Goal: Task Accomplishment & Management: Use online tool/utility

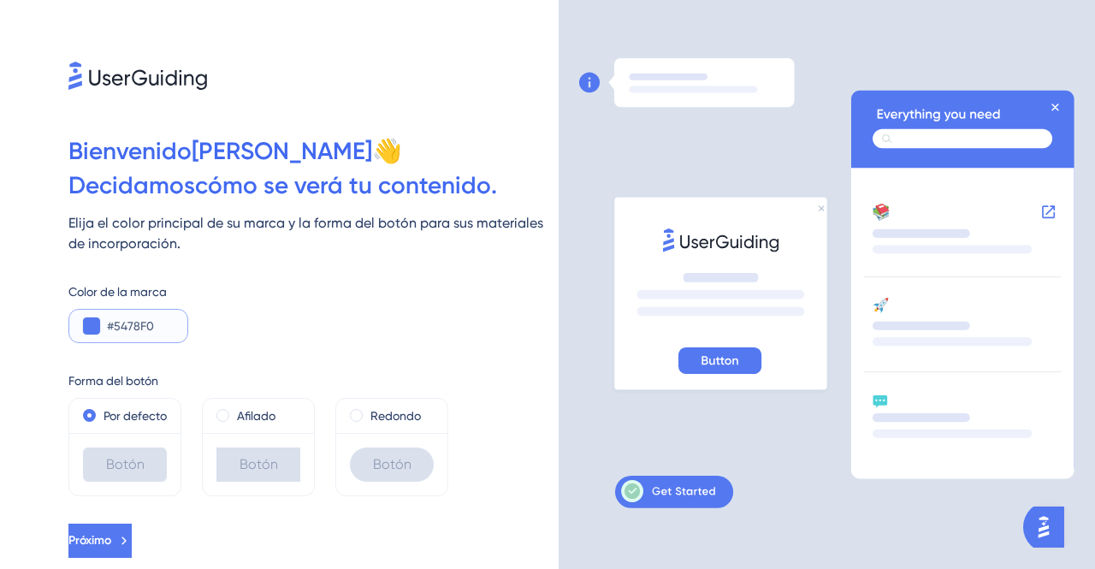
click at [94, 329] on button at bounding box center [91, 325] width 17 height 17
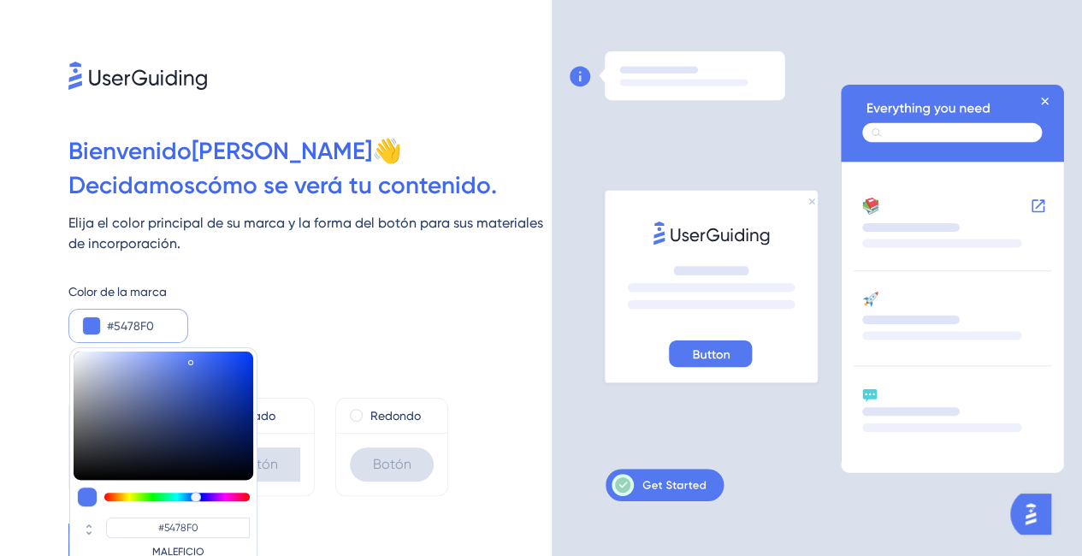
type input "#5484f0"
type input "#5484F0"
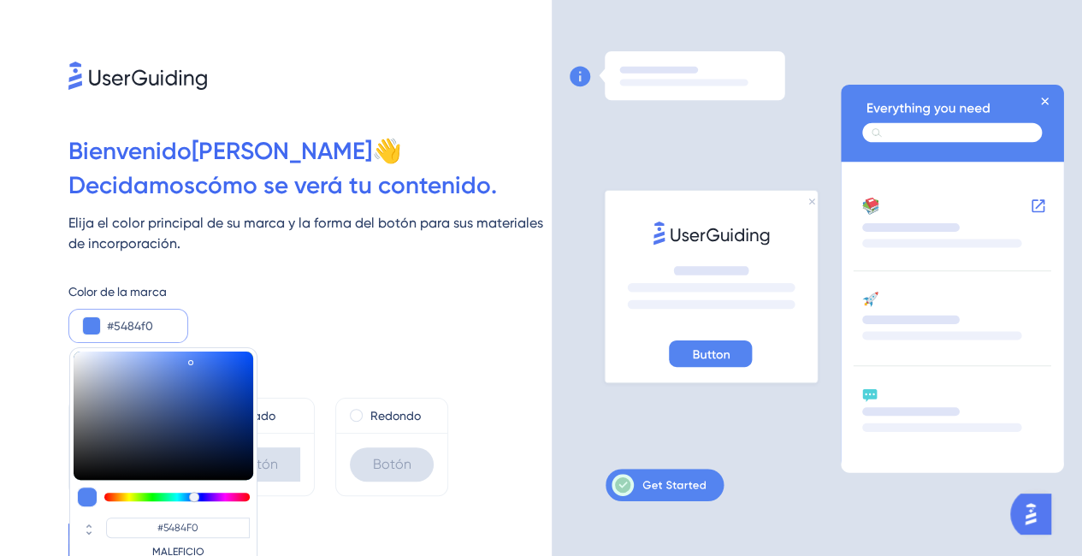
type input "#547ef0"
type input "#547EF0"
type input "#5479f0"
type input "#5479F0"
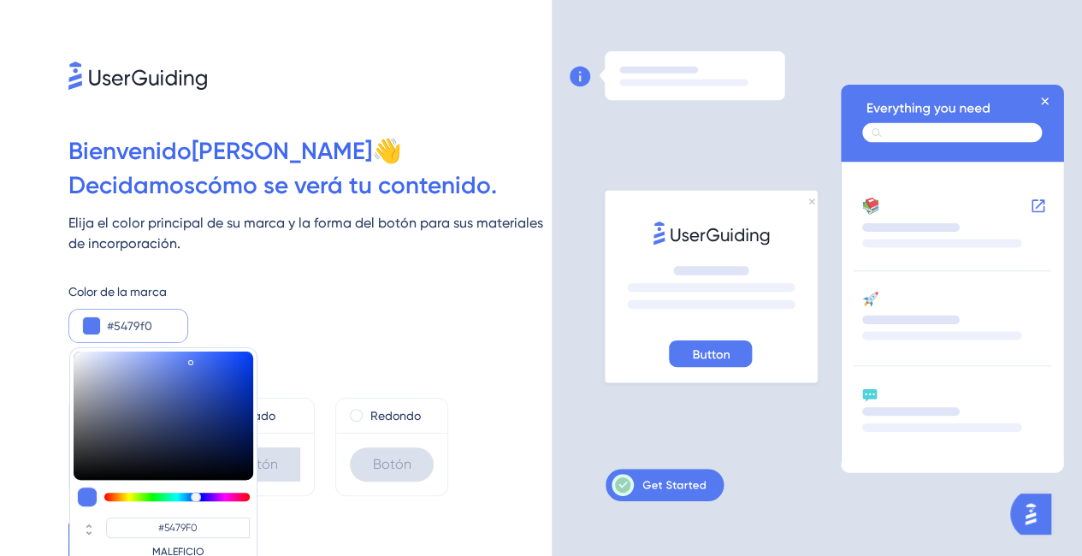
type input "#5473f0"
type input "#5473F0"
type input "#546ef0"
type input "#546EF0"
type input "#5468f0"
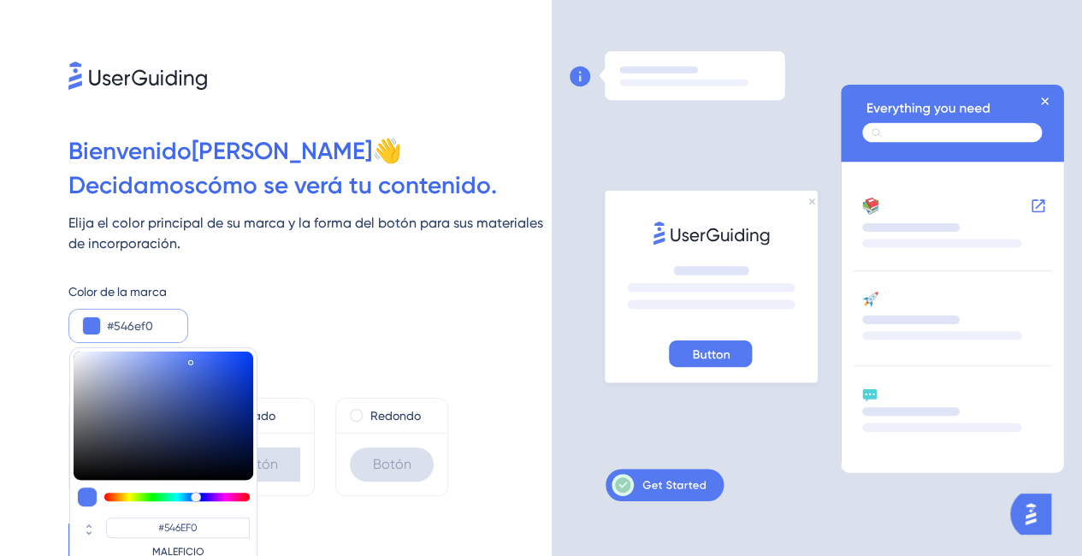
type input "#5468F0"
type input "#5463f0"
type input "#5463F0"
type input "#5458f0"
type input "#5458F0"
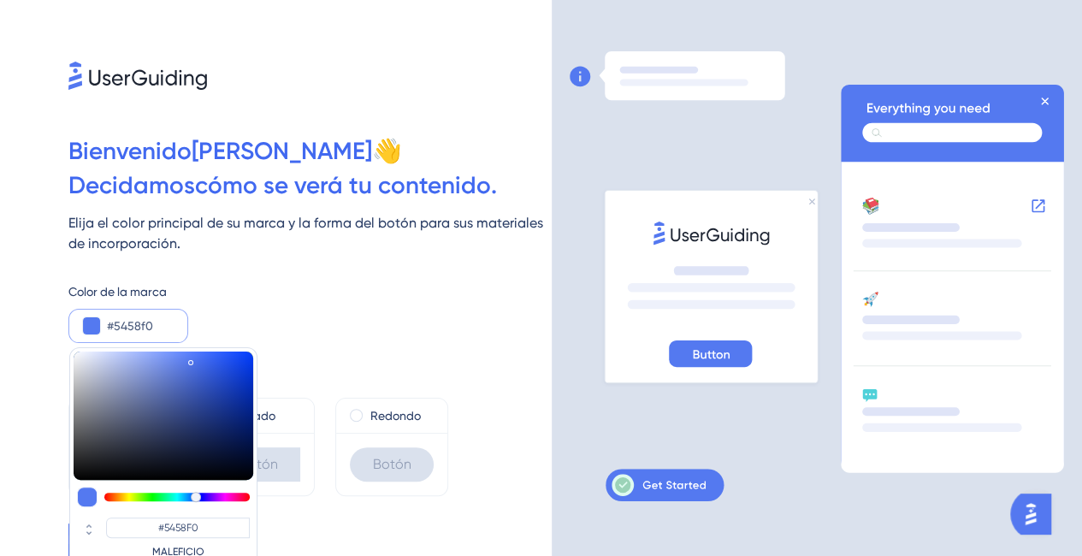
type input "#5654f0"
type input "#5654F0"
type input "#5b54f0"
type input "#5B54F0"
type input "#6154f0"
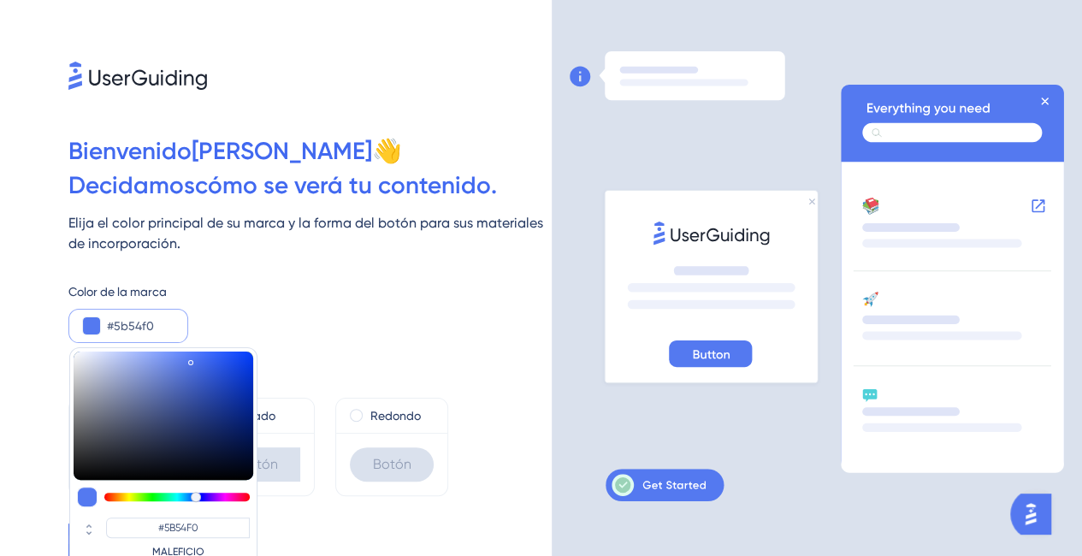
type input "#6154F0"
type input "#6654f0"
type input "#6654F0"
type input "#6c54f0"
type input "#6C54F0"
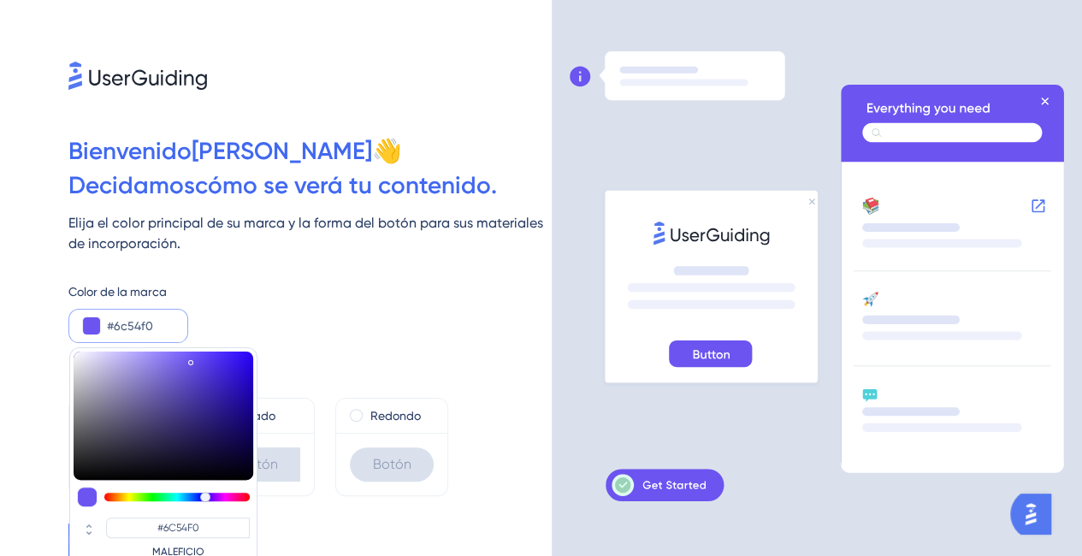
type input "#7154f0"
type input "#7154F0"
type input "#7c54f0"
type input "#7C54F0"
type input "#9254f0"
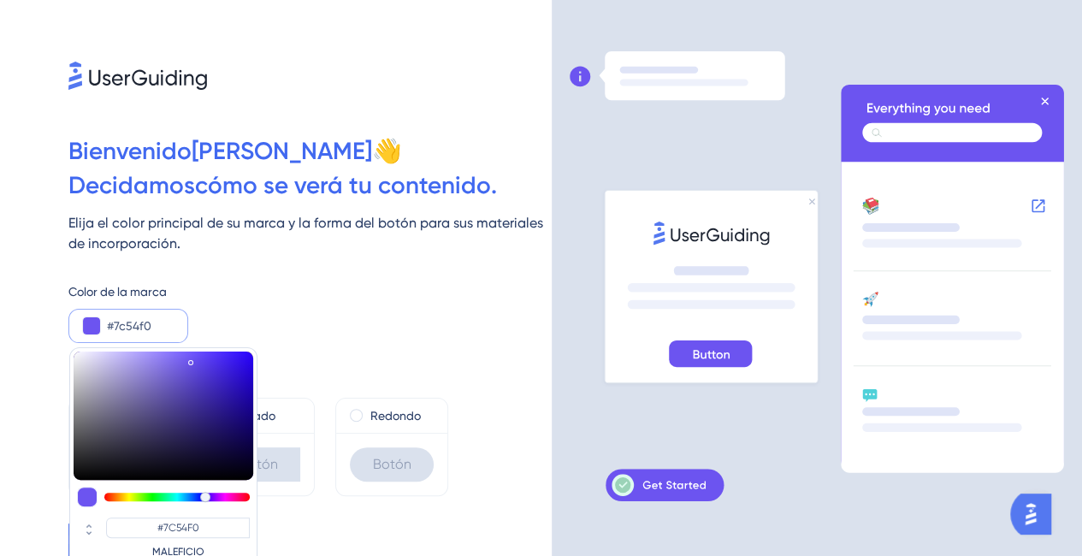
type input "#9254F0"
type input "#cf54f0"
type input "#CF54F0"
type input "#ea54f0"
type input "#EA54F0"
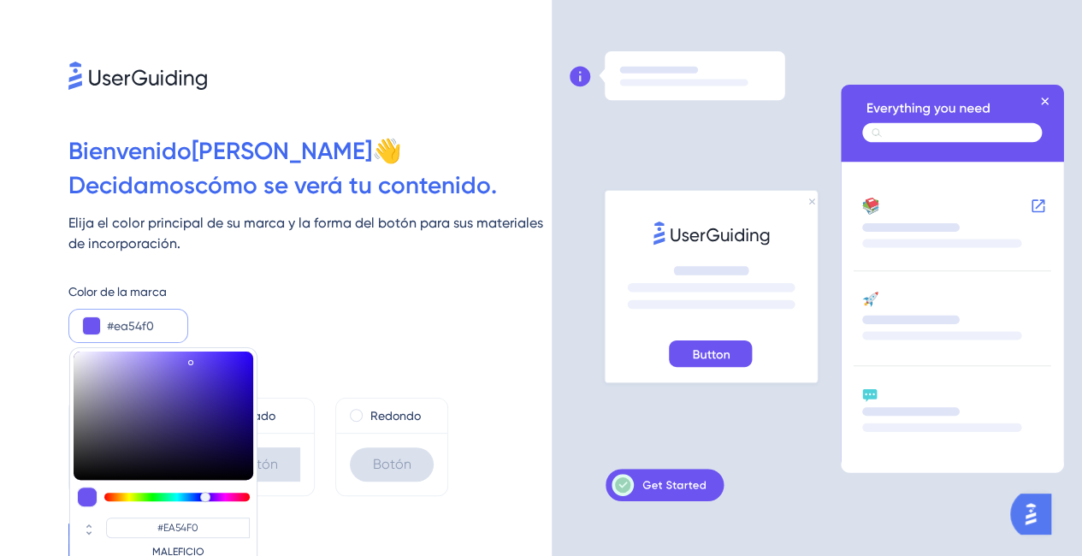
type input "#f054ea"
type input "#F054EA"
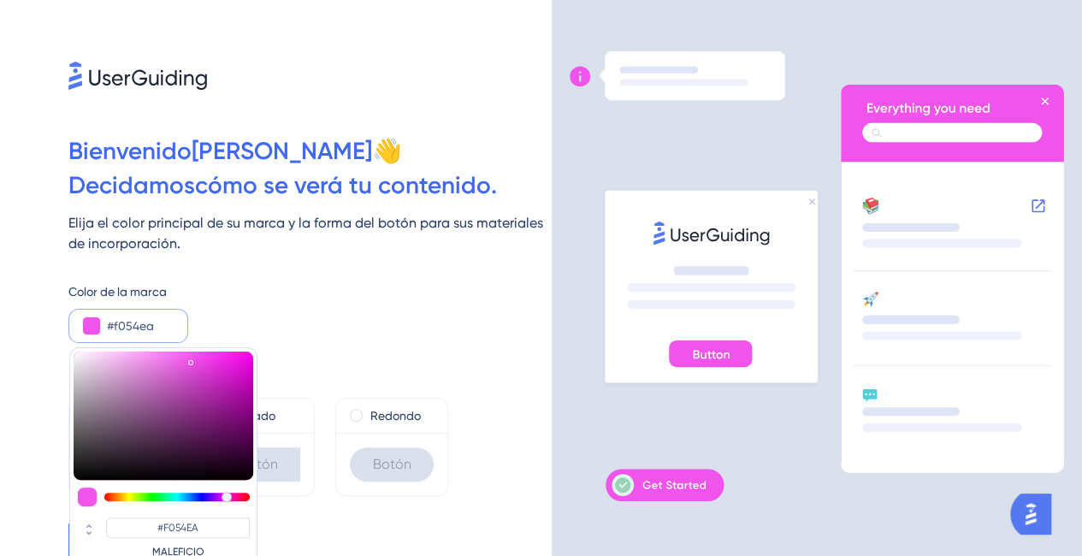
type input "#f054e5"
type input "#F054E5"
type input "#f054df"
type input "#F054DF"
type input "#f054da"
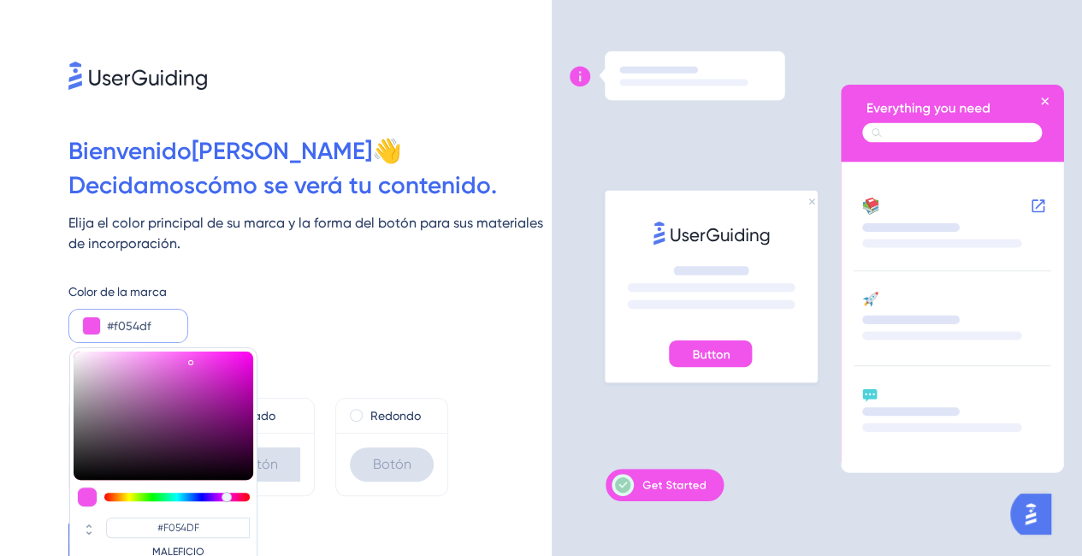
type input "#F054DA"
type input "#f054d4"
type input "#F054D4"
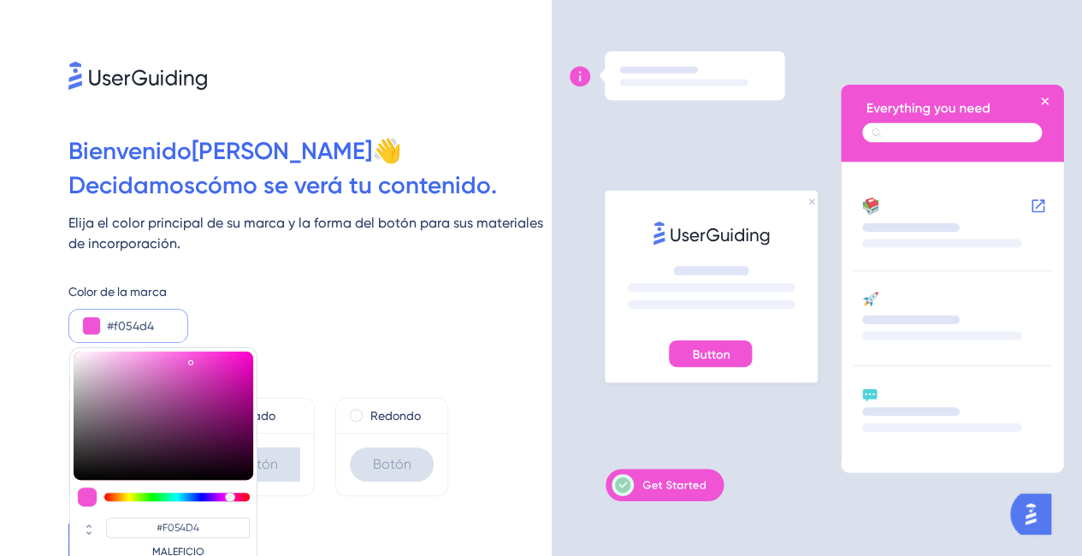
type input "#f054cf"
type input "#F054CF"
type input "#f054c9"
type input "#F054C9"
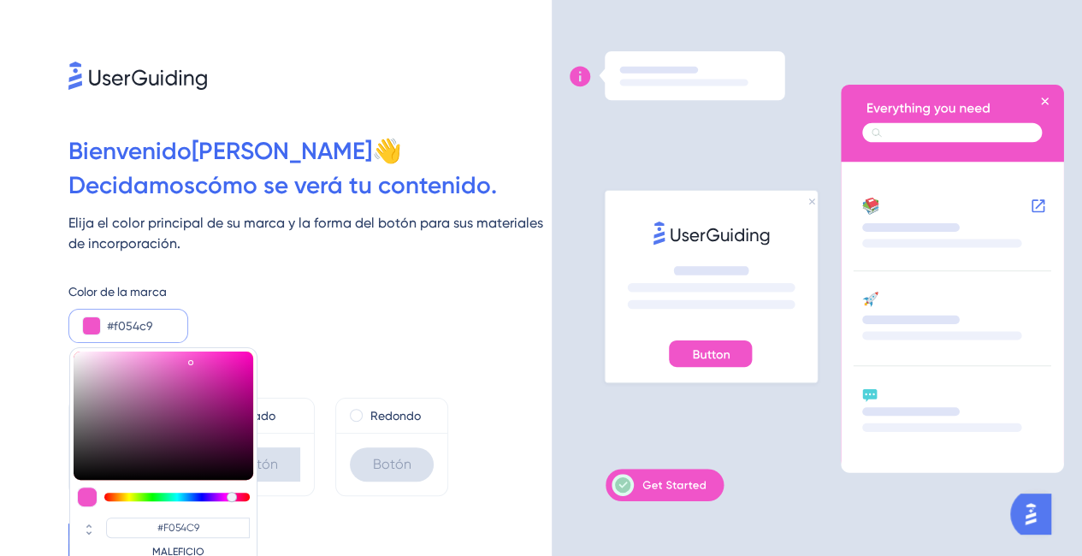
type input "#f054c4"
type input "#F054C4"
type input "#f054be"
type input "#F054BE"
type input "#f054b9"
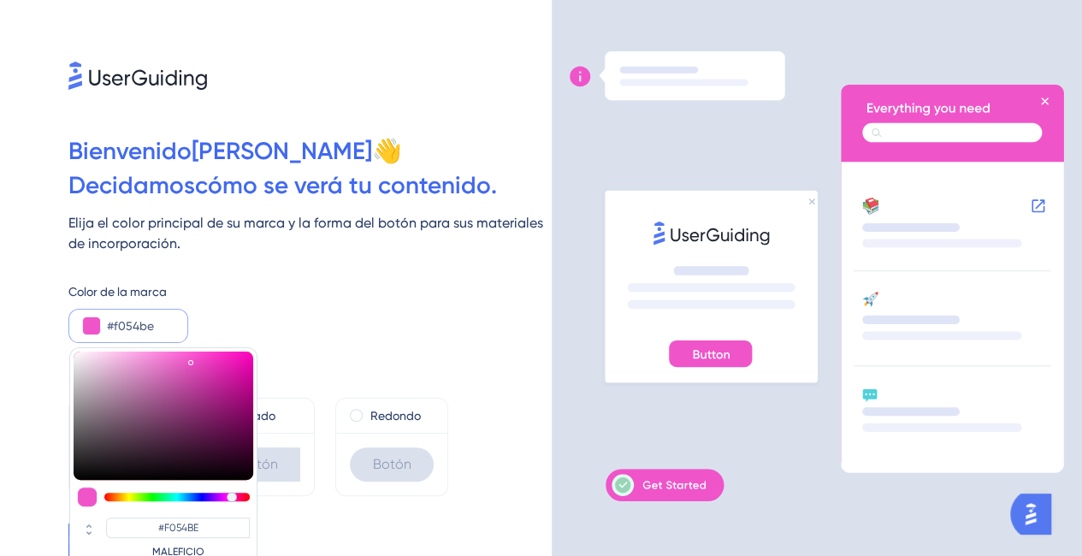
type input "#F054B9"
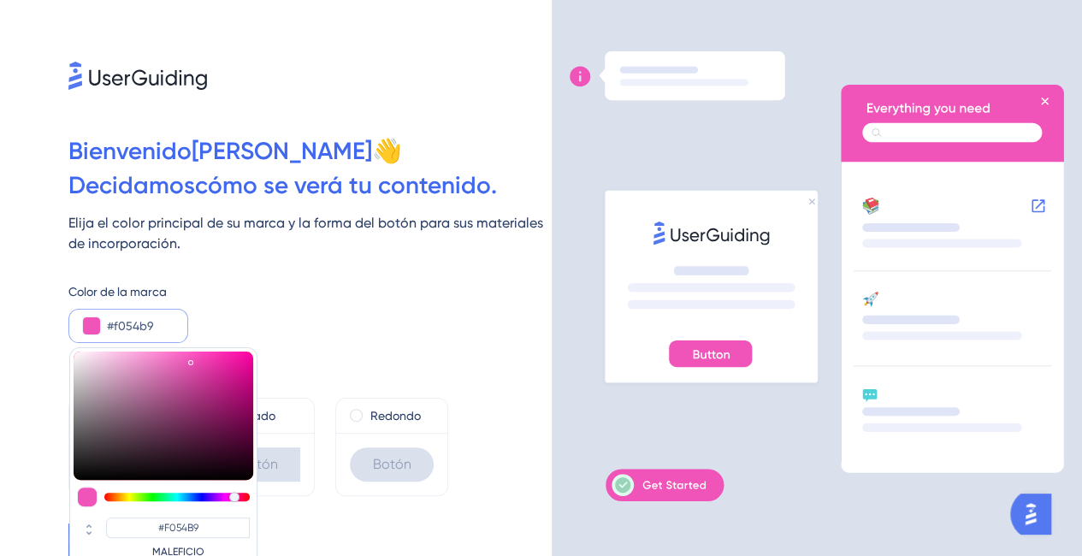
type input "#f054be"
type input "#F054BE"
type input "#f054c4"
type input "#F054C4"
type input "#f054c9"
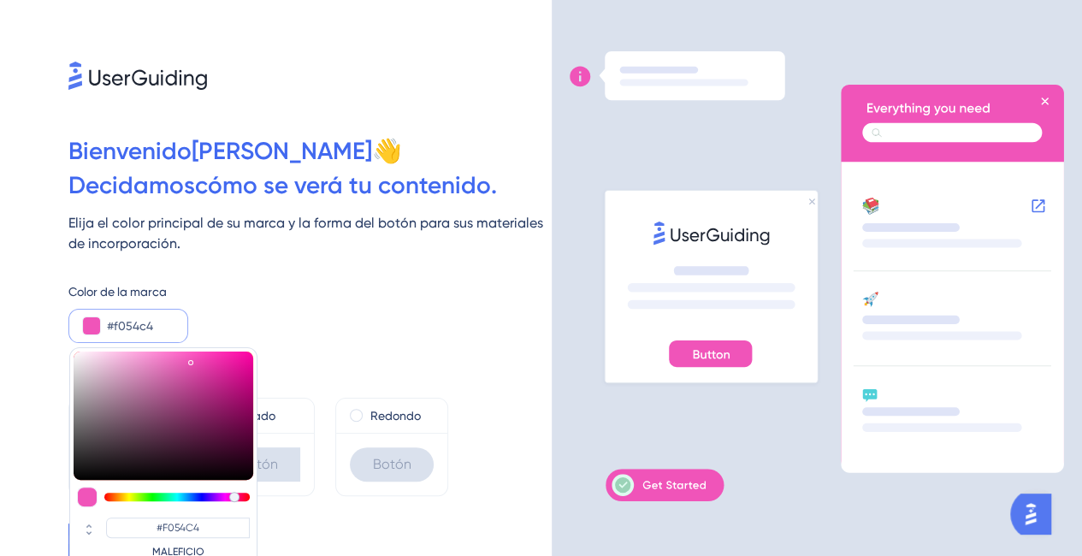
type input "#F054C9"
type input "#f054d4"
type input "#F054D4"
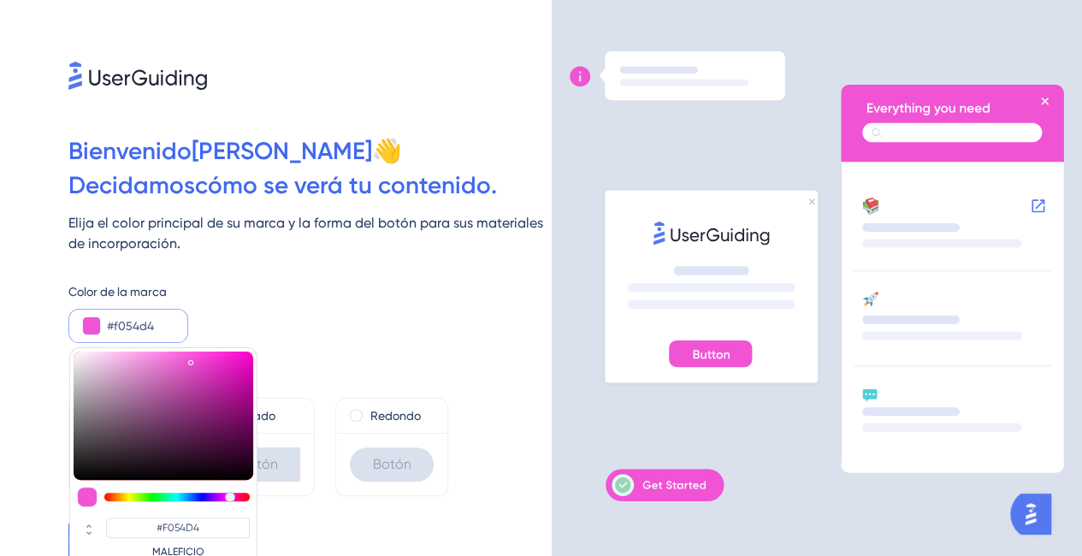
type input "#f054da"
type input "#F054DA"
type input "#f054df"
type input "#F054DF"
type input "#f054e5"
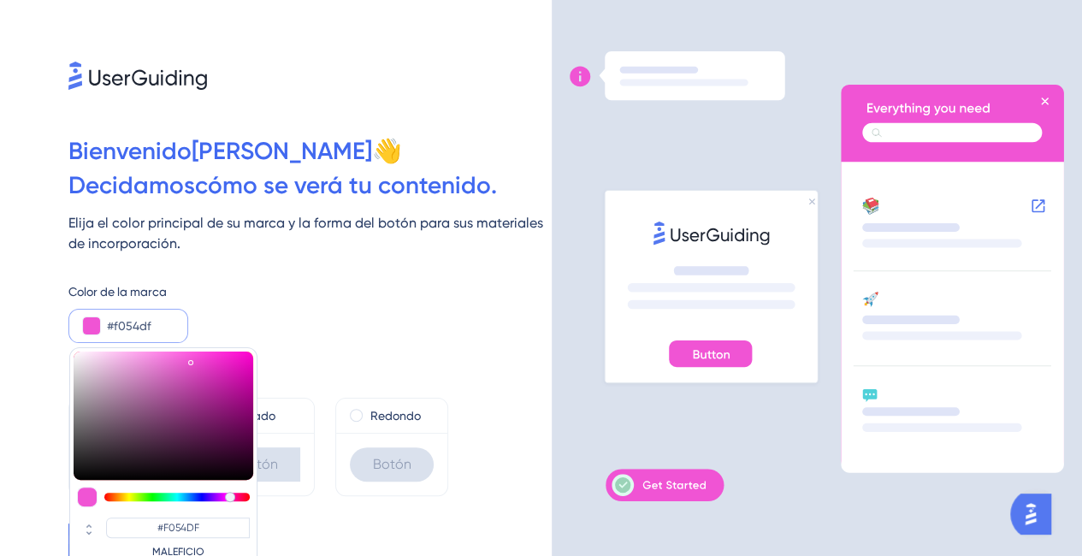
type input "#F054E5"
type input "#f054ea"
type input "#F054EA"
type input "#f054f0"
type input "#F054F0"
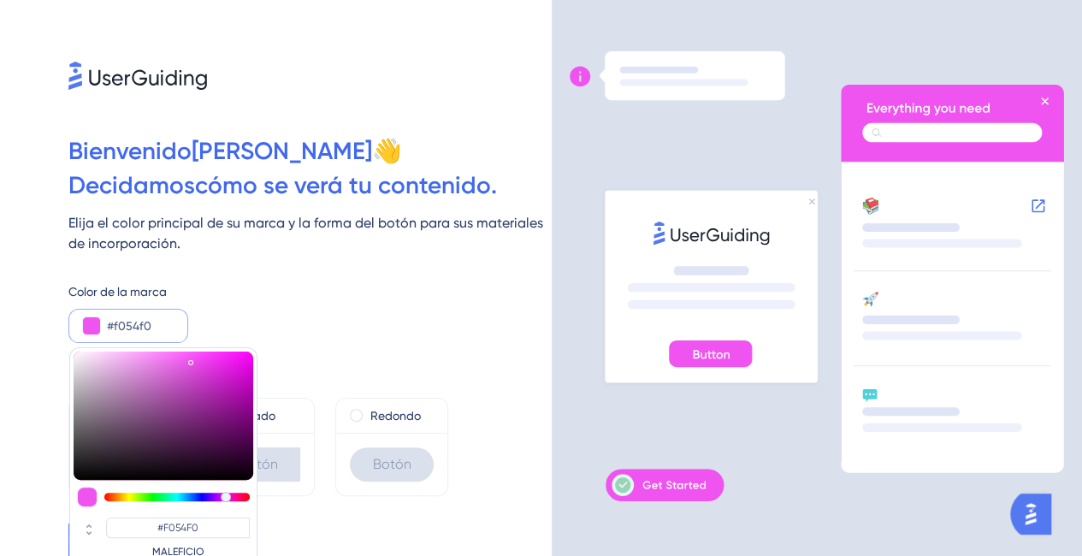
type input "#f054ea"
type input "#F054EA"
type input "#f054e5"
type input "#F054E5"
type input "#f054df"
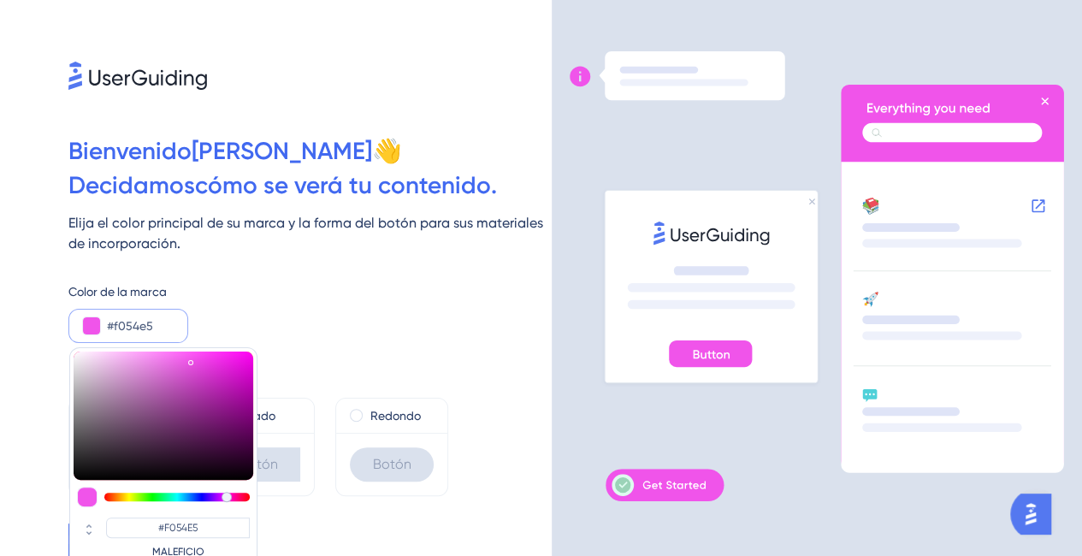
type input "#F054DF"
type input "#f054da"
type input "#F054DA"
type input "#f054d4"
type input "#F054D4"
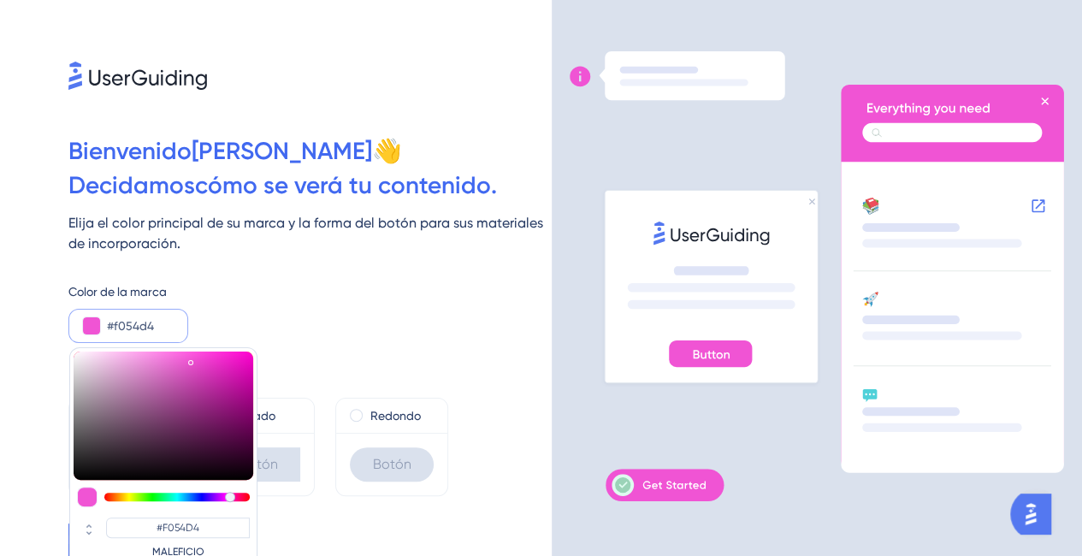
type input "#f054da"
type input "#F054DA"
type input "#f054df"
type input "#F054DF"
type input "#f054e5"
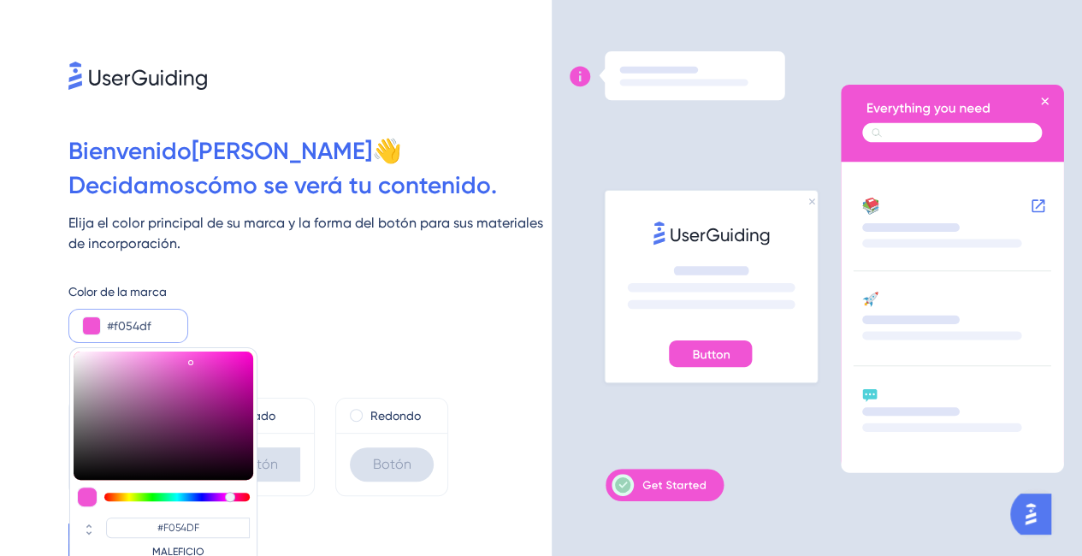
type input "#F054E5"
type input "#f054ea"
type input "#F054EA"
type input "#f054f0"
type input "#F054F0"
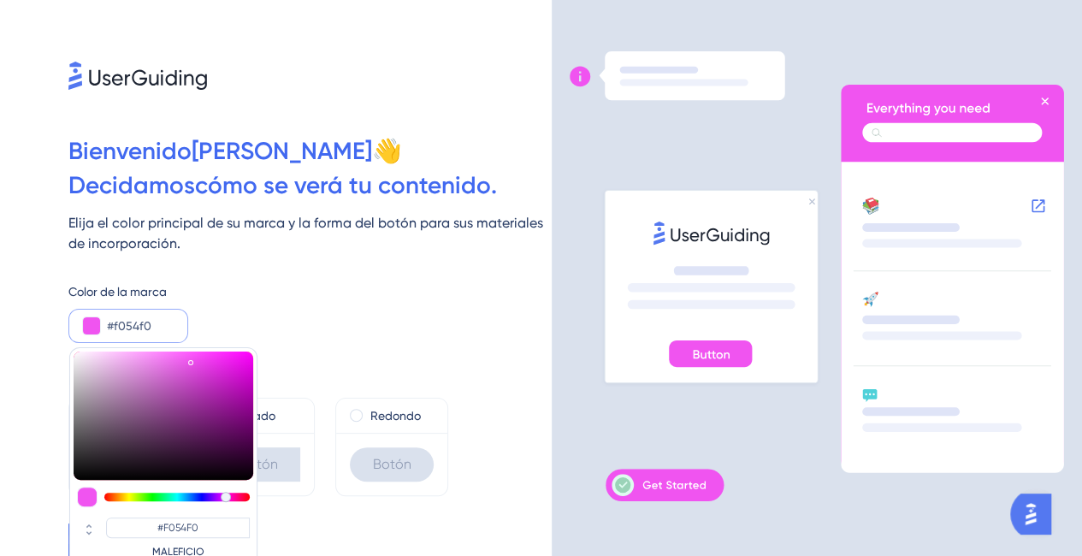
type input "#ea54f0"
type input "#EA54F0"
type input "#e554f0"
type input "#E554F0"
type input "#df54f0"
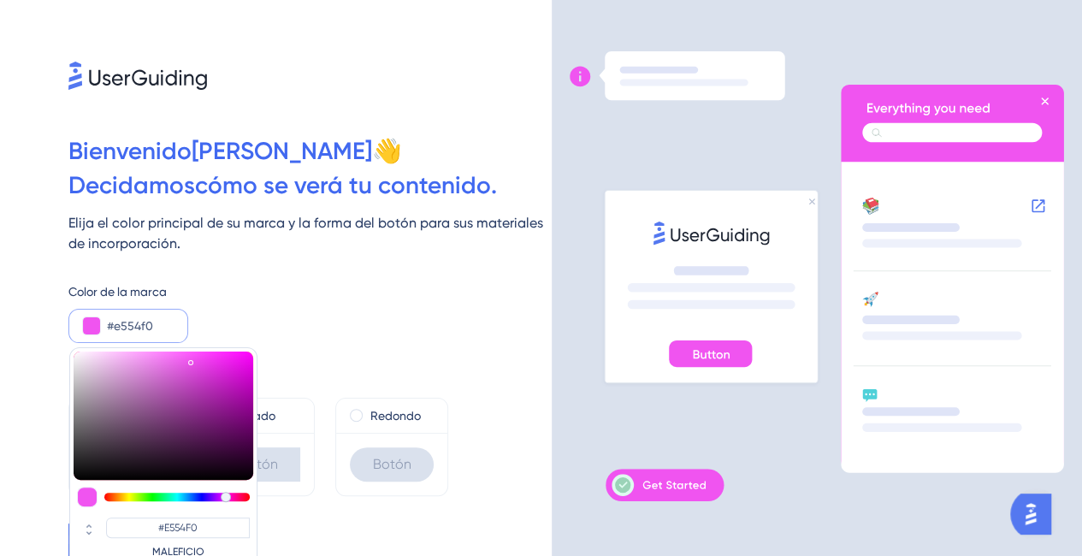
type input "#DF54F0"
type input "#da54f0"
type input "#DA54F0"
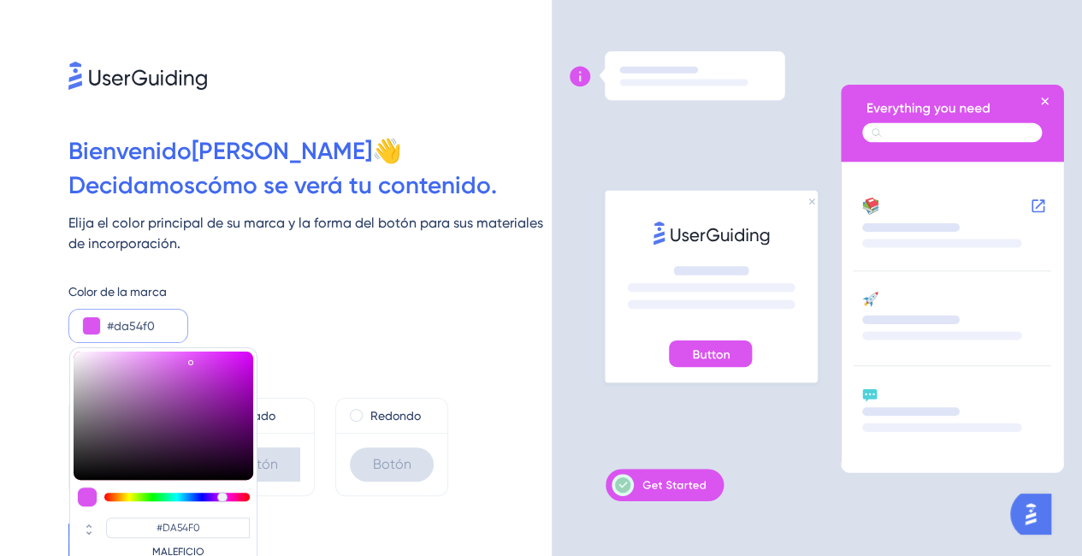
type input "#d454f0"
type input "#D454F0"
type input "#cf54f0"
type input "#CF54F0"
type input "#c954f0"
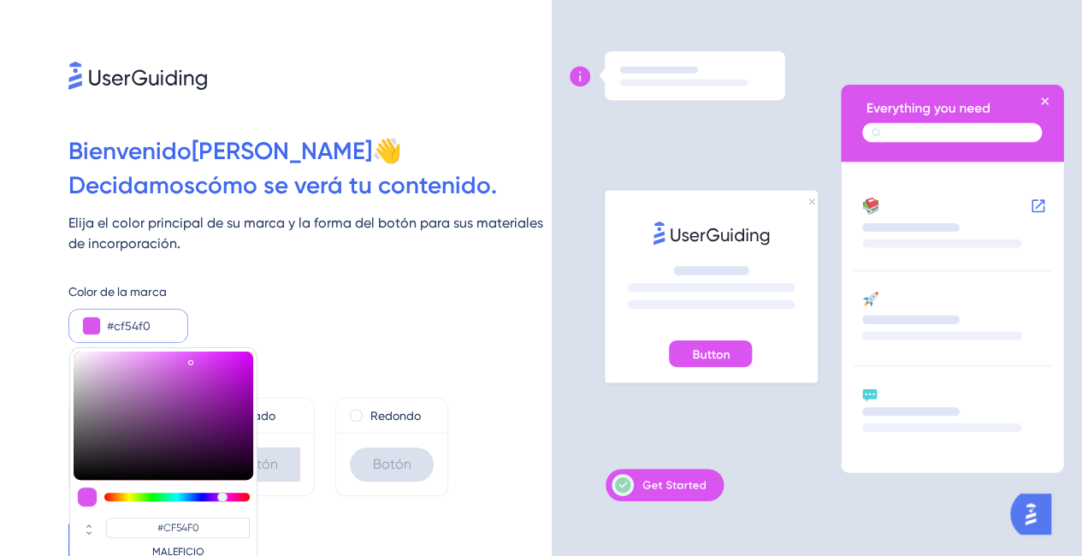
type input "#C954F0"
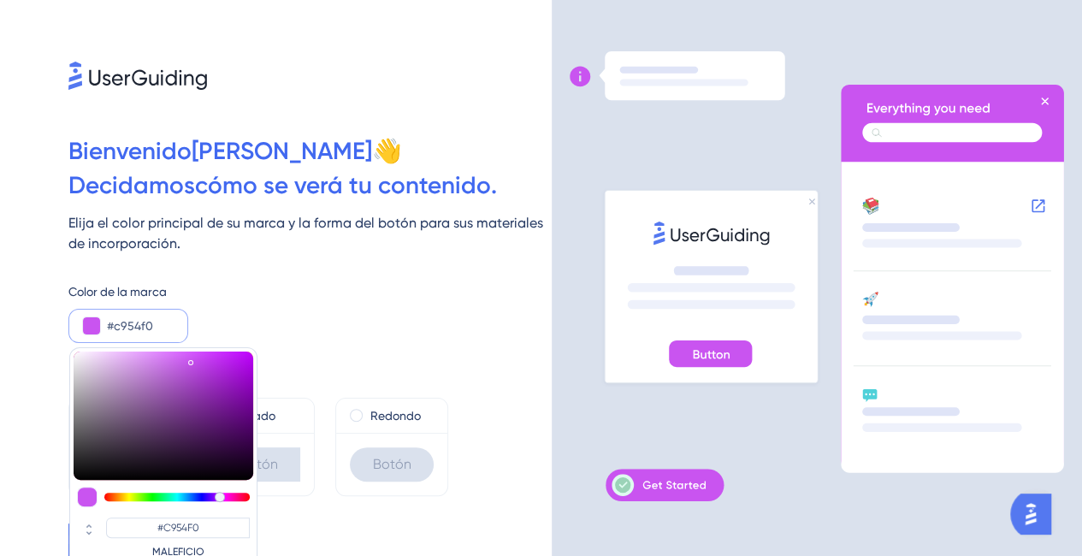
type input "#d454f0"
type input "#D454F0"
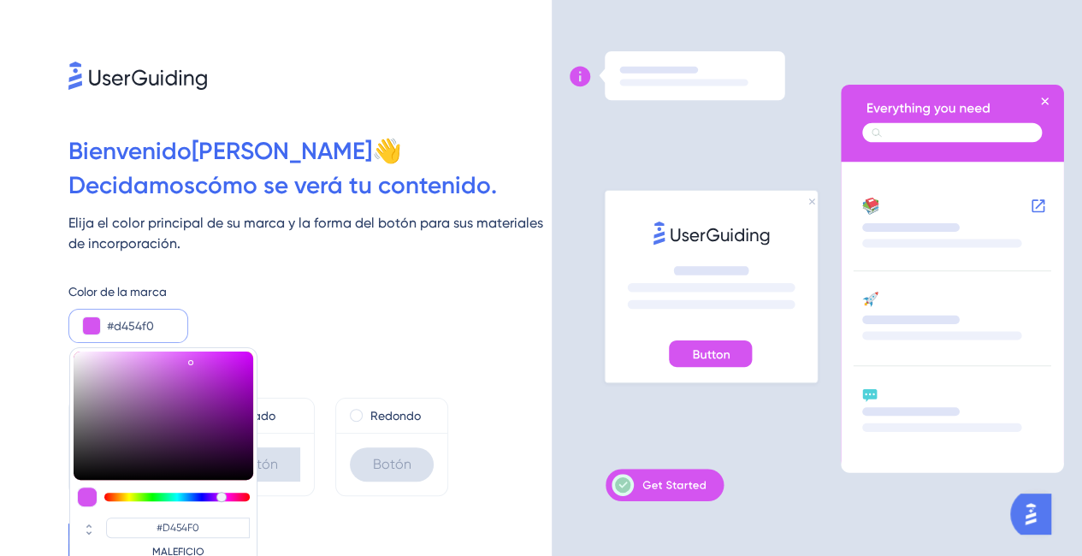
type input "#da54f0"
type input "#DA54F0"
type input "#df54f0"
type input "#DF54F0"
type input "#e554f0"
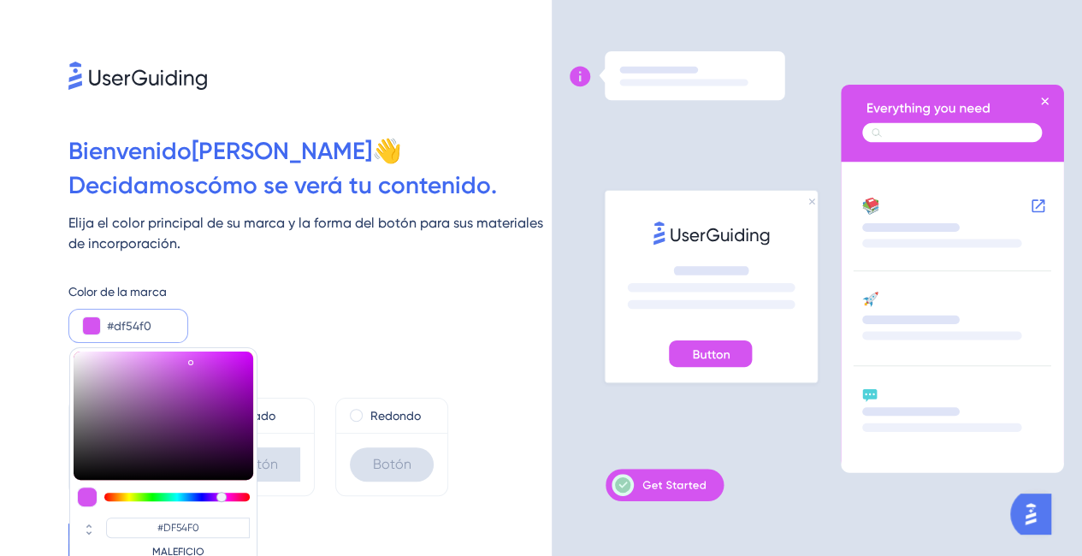
type input "#E554F0"
type input "#ea54f0"
type input "#EA54F0"
type input "#f054f0"
type input "#F054F0"
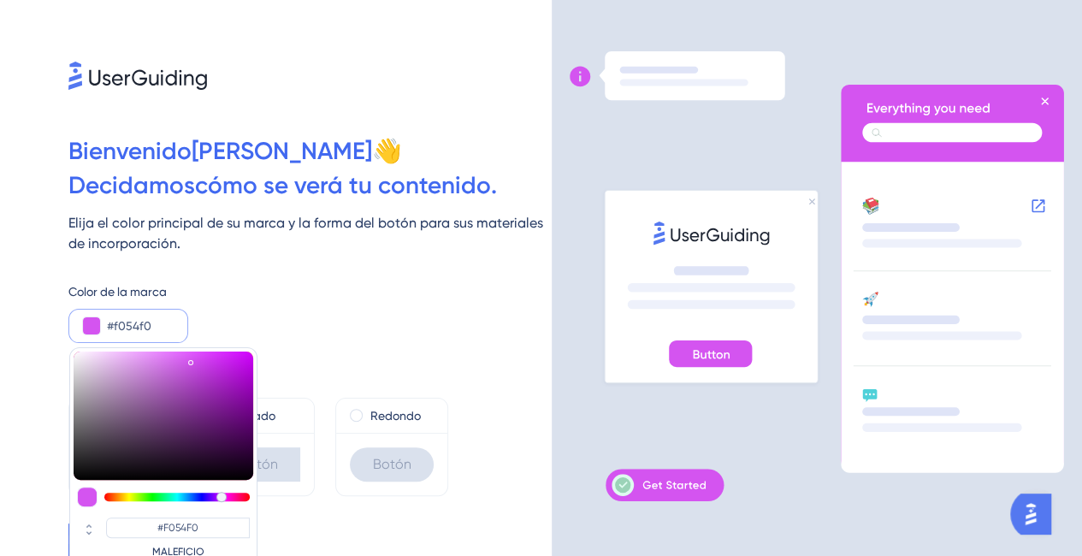
type input "#f054ea"
type input "#F054EA"
type input "#f054e5"
type input "#F054E5"
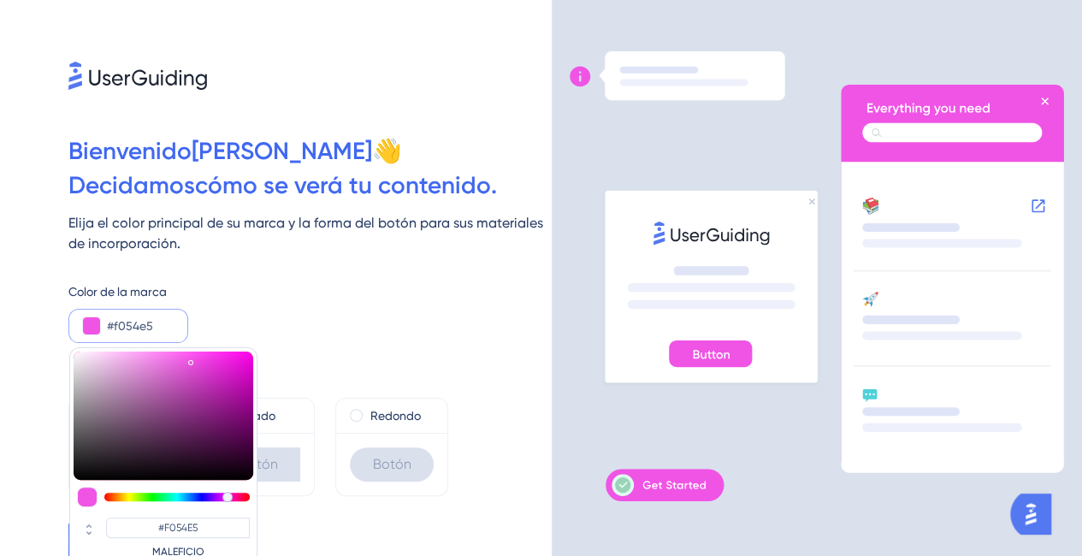
type input "#f054df"
type input "#F054DF"
type input "#f054da"
type input "#F054DA"
type input "#f054d4"
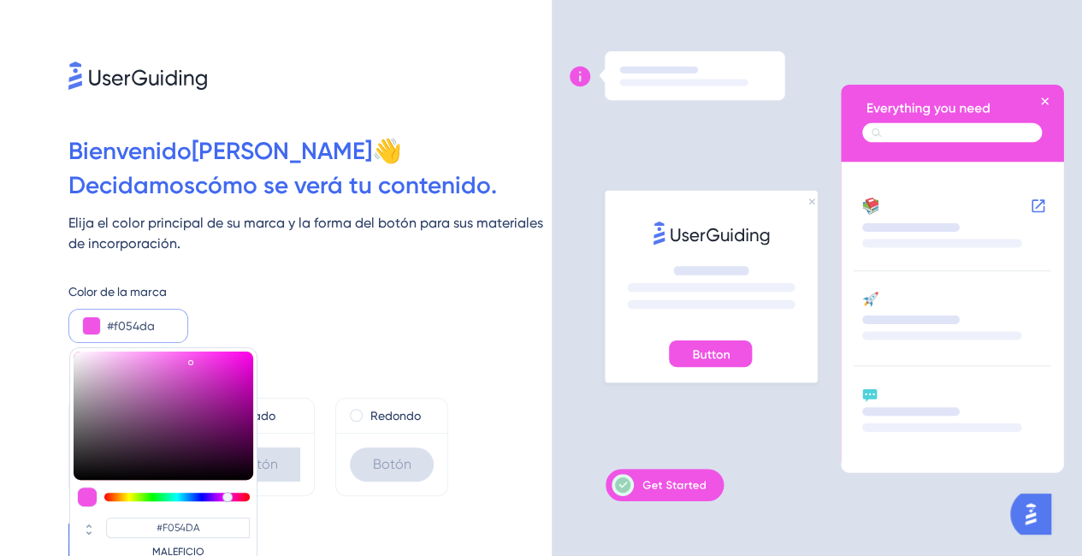
type input "#F054D4"
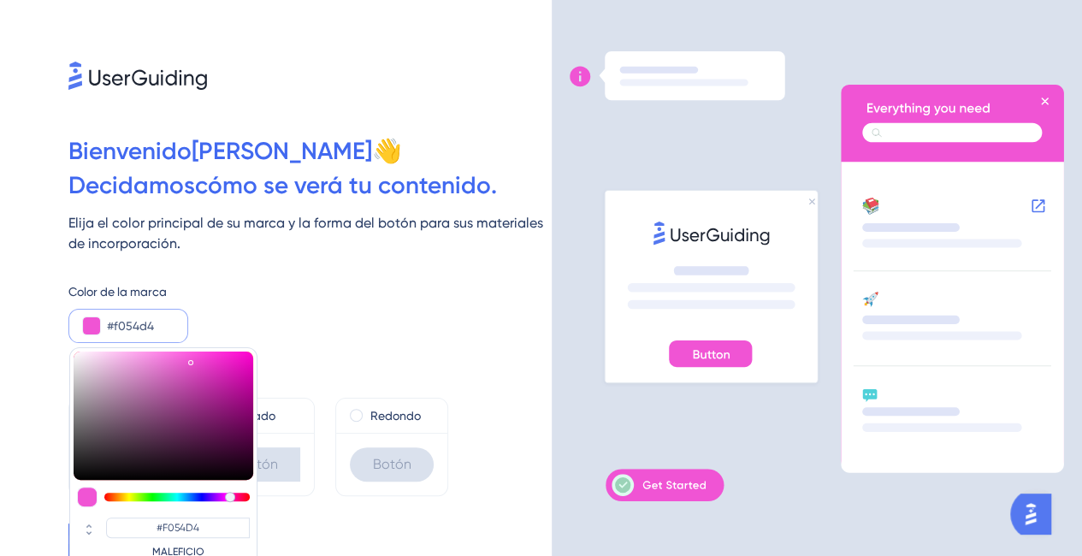
drag, startPoint x: 193, startPoint y: 495, endPoint x: 226, endPoint y: 483, distance: 34.6
click at [228, 495] on div at bounding box center [230, 497] width 10 height 10
type input "#f054da"
type input "#F054DA"
type input "#d825bf"
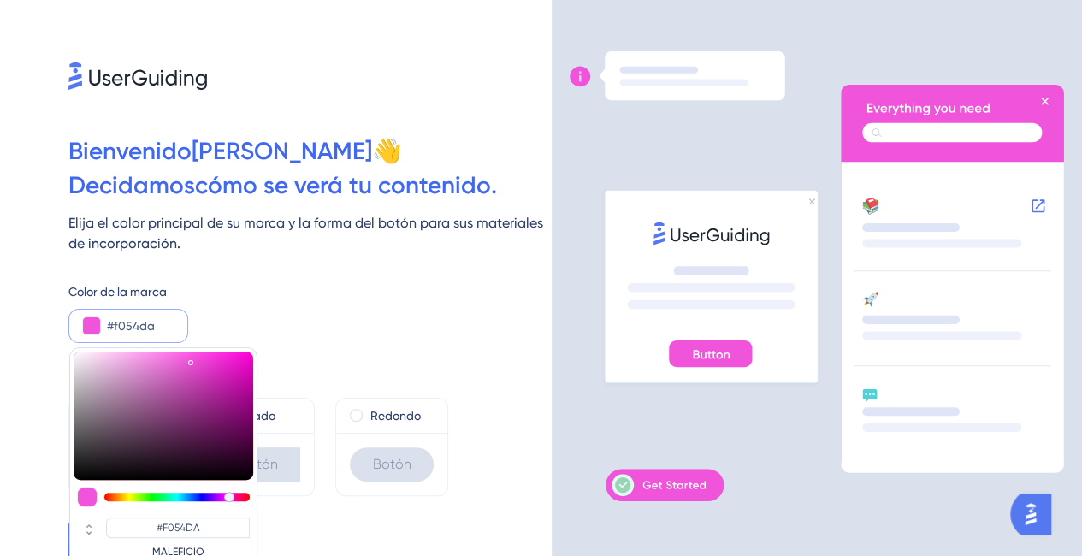
type input "#D825BF"
type input "#d826c0"
type input "#D826C0"
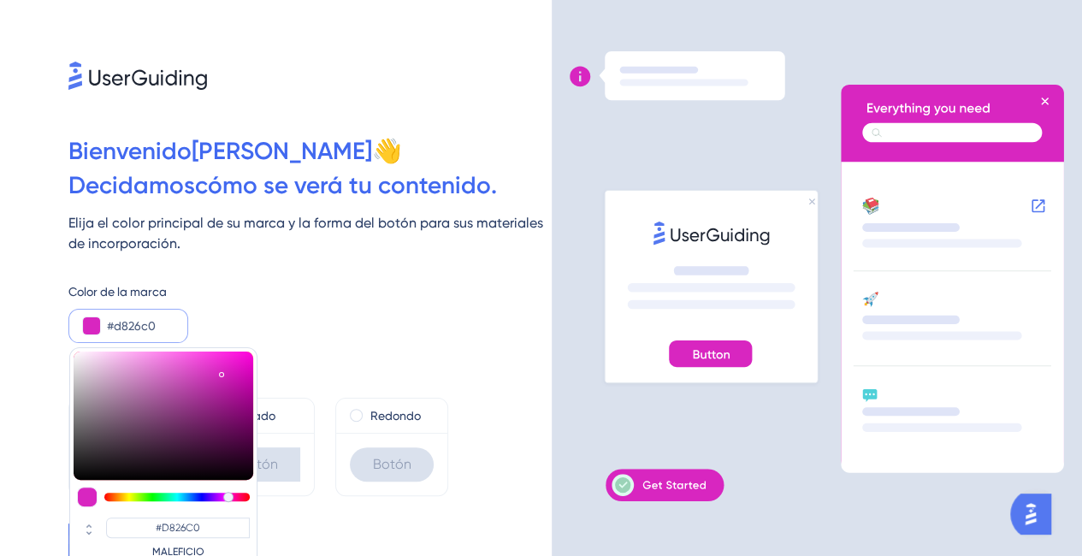
click at [221, 371] on div at bounding box center [164, 415] width 180 height 128
type input "#d726bf"
type input "#D726BF"
type input "#b0149b"
type input "#B0149B"
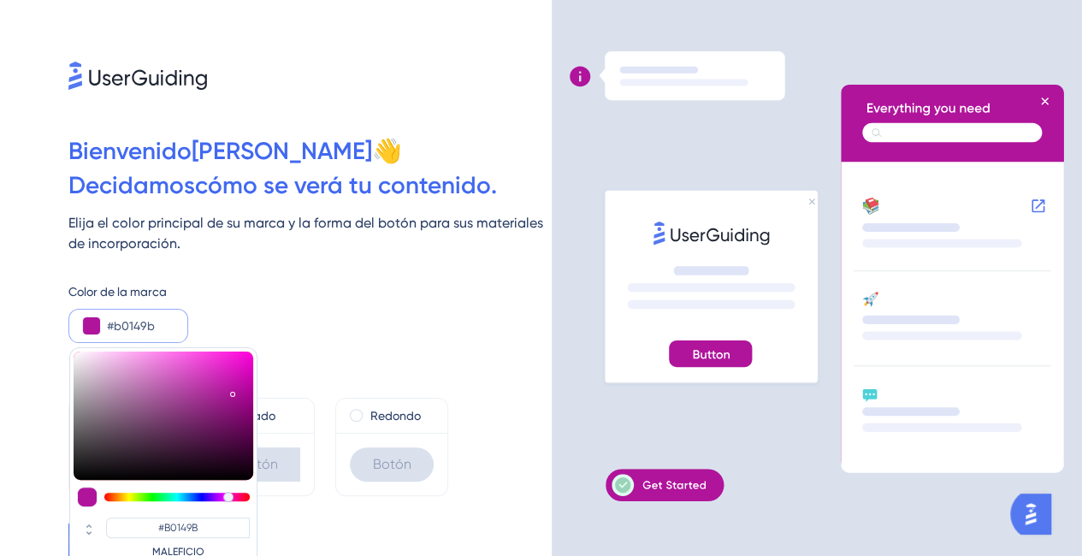
type input "#ac1498"
type input "#AC1498"
type input "#ab1497"
type input "#AB1497"
click at [232, 393] on div at bounding box center [164, 415] width 180 height 128
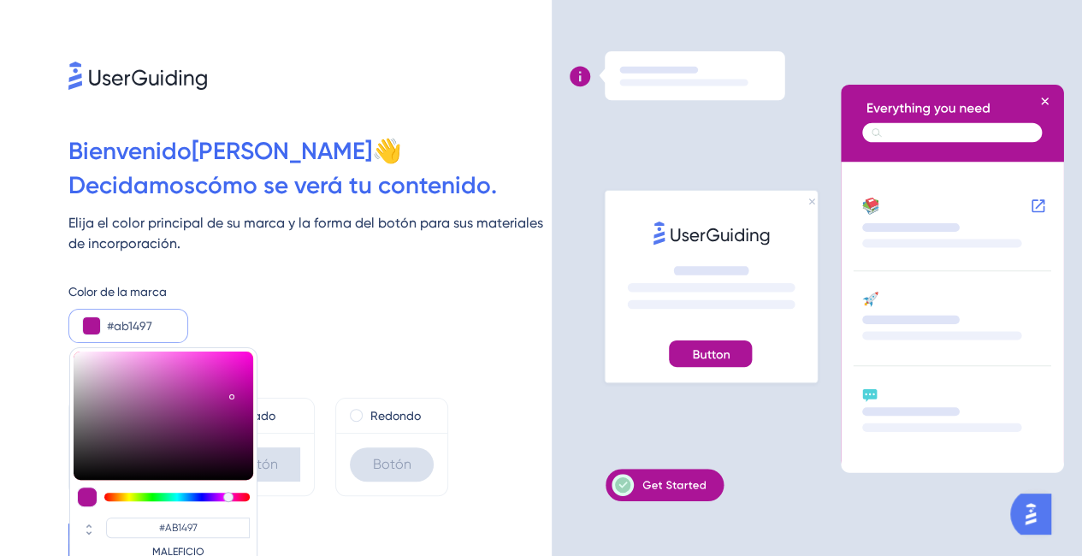
click at [318, 350] on div "Forma del botón Por defecto Botón Afilado Botón Redondo Botón" at bounding box center [309, 419] width 483 height 153
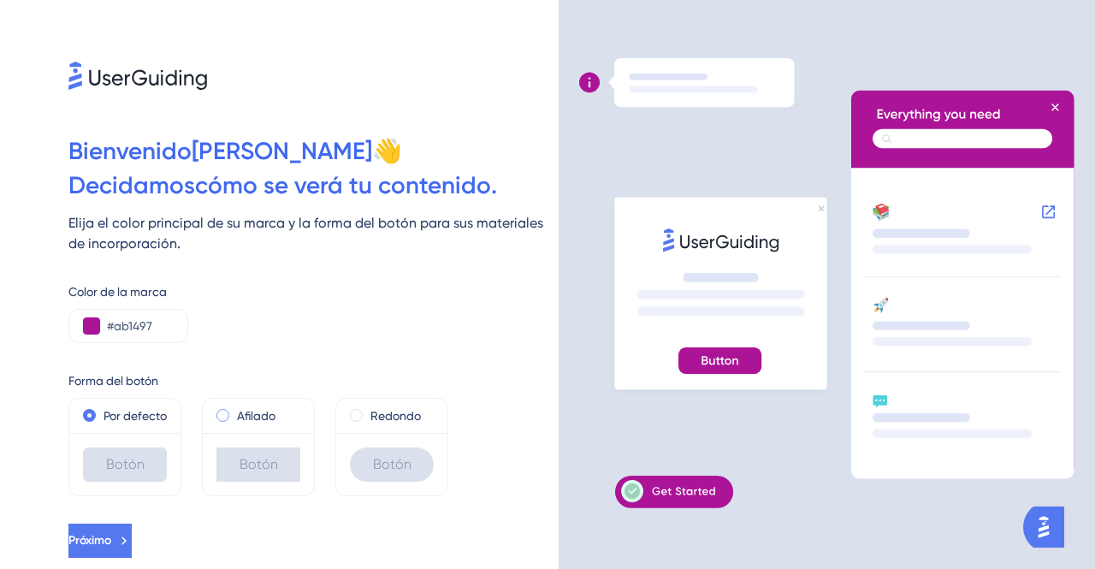
click at [224, 413] on span at bounding box center [222, 415] width 13 height 13
click at [234, 411] on input "radio" at bounding box center [234, 411] width 0 height 0
click at [357, 414] on span at bounding box center [356, 415] width 13 height 13
click at [368, 411] on input "radio" at bounding box center [368, 411] width 0 height 0
click at [223, 409] on span at bounding box center [222, 415] width 13 height 13
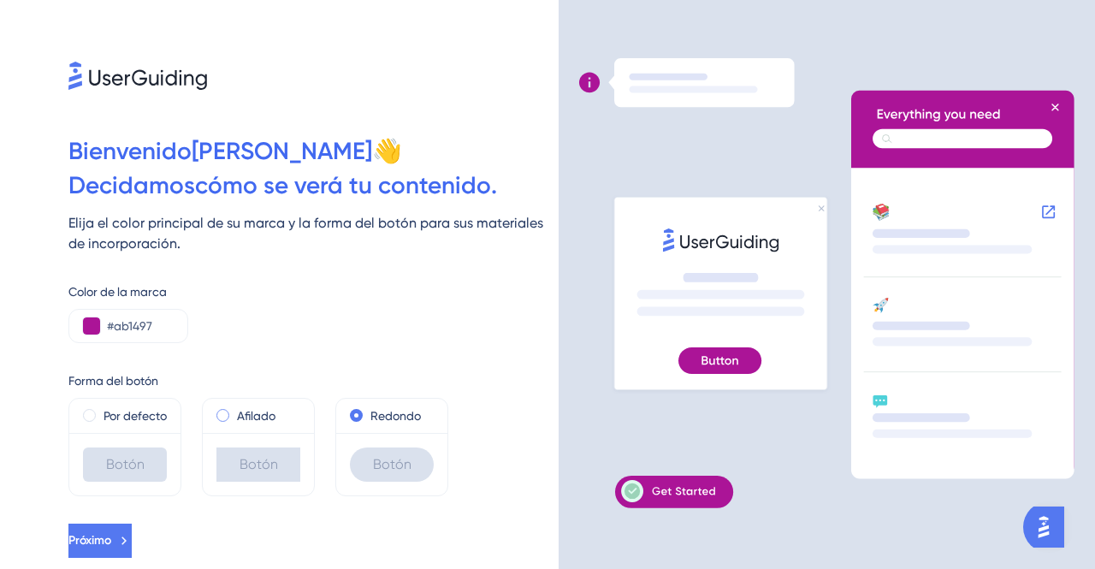
click at [234, 411] on input "radio" at bounding box center [234, 411] width 0 height 0
click at [90, 412] on span at bounding box center [89, 415] width 13 height 13
click at [101, 411] on input "radio" at bounding box center [101, 411] width 0 height 0
click at [239, 425] on label "Afilado" at bounding box center [256, 415] width 38 height 21
click at [376, 410] on font "Redondo" at bounding box center [395, 416] width 50 height 14
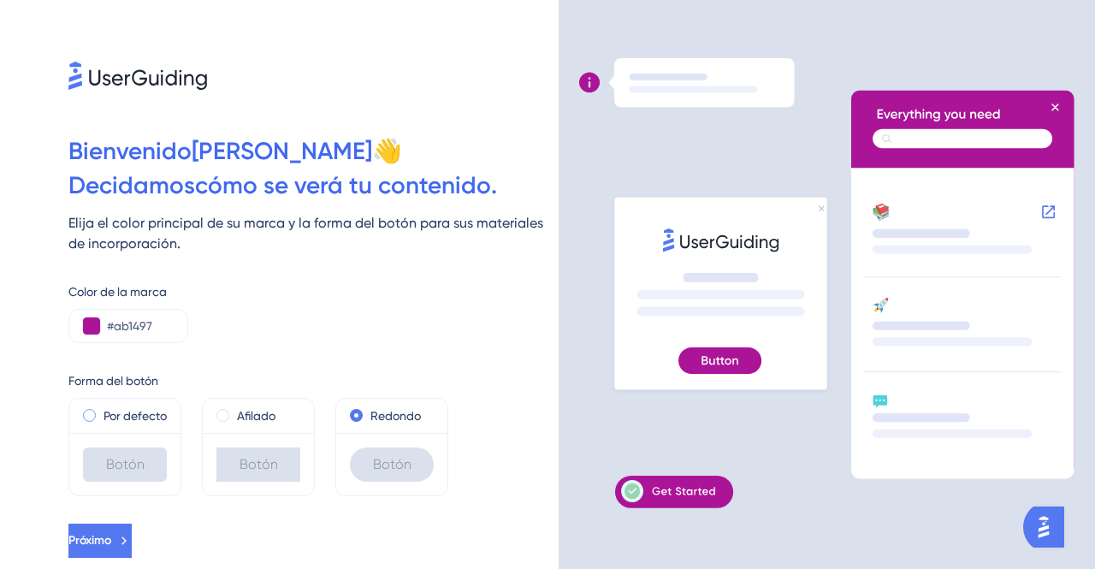
click at [124, 421] on font "Por defecto" at bounding box center [134, 416] width 63 height 14
click at [103, 528] on button "Próximo" at bounding box center [99, 540] width 63 height 34
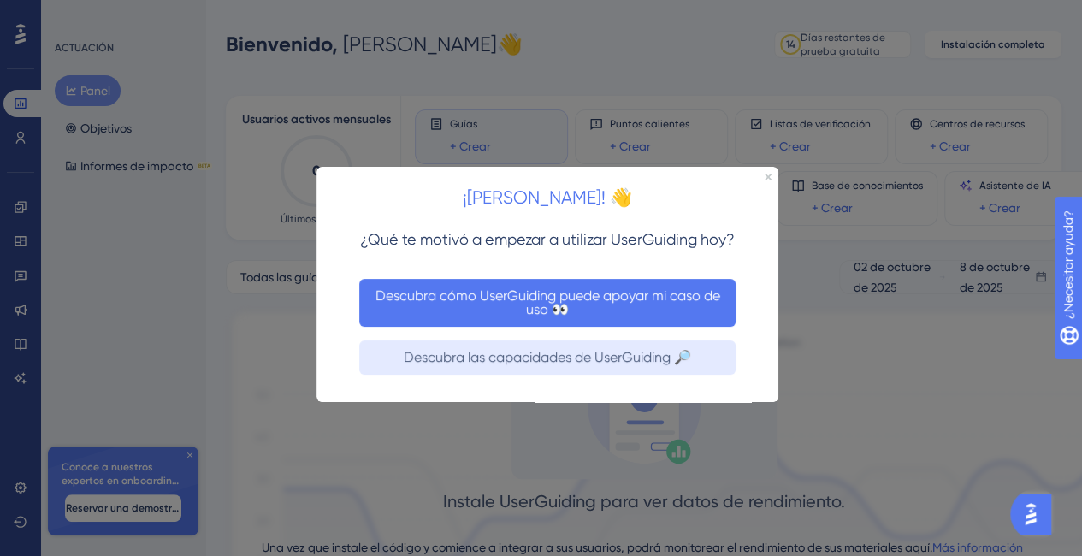
click at [599, 304] on font "Descubra cómo UserGuiding puede apoyar mi caso de uso 👀" at bounding box center [549, 302] width 348 height 30
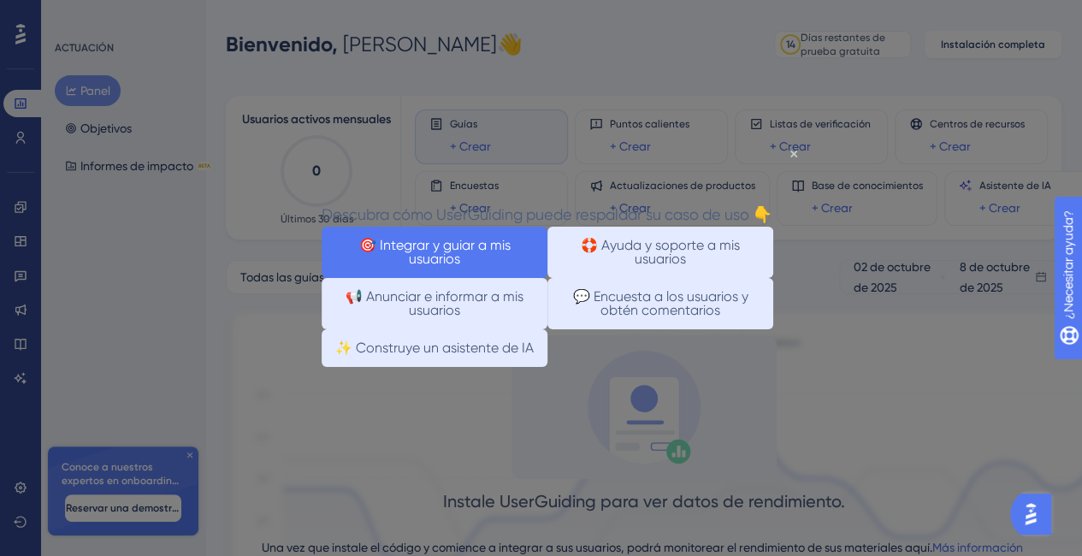
click at [463, 245] on font "🎯 Integrar y guiar a mis usuarios" at bounding box center [436, 251] width 155 height 30
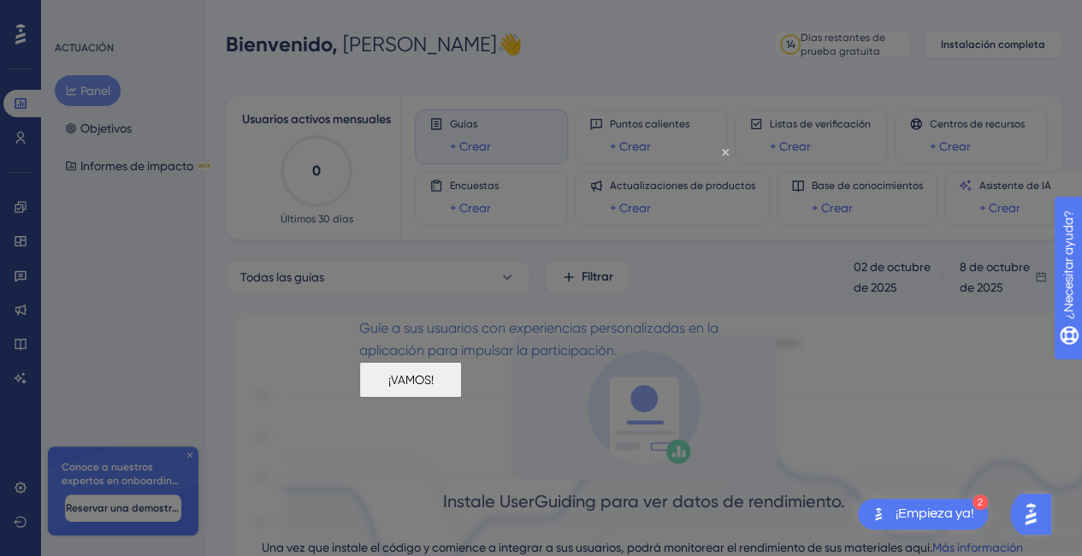
click at [434, 386] on font "¡VAMOS!" at bounding box center [410, 379] width 45 height 14
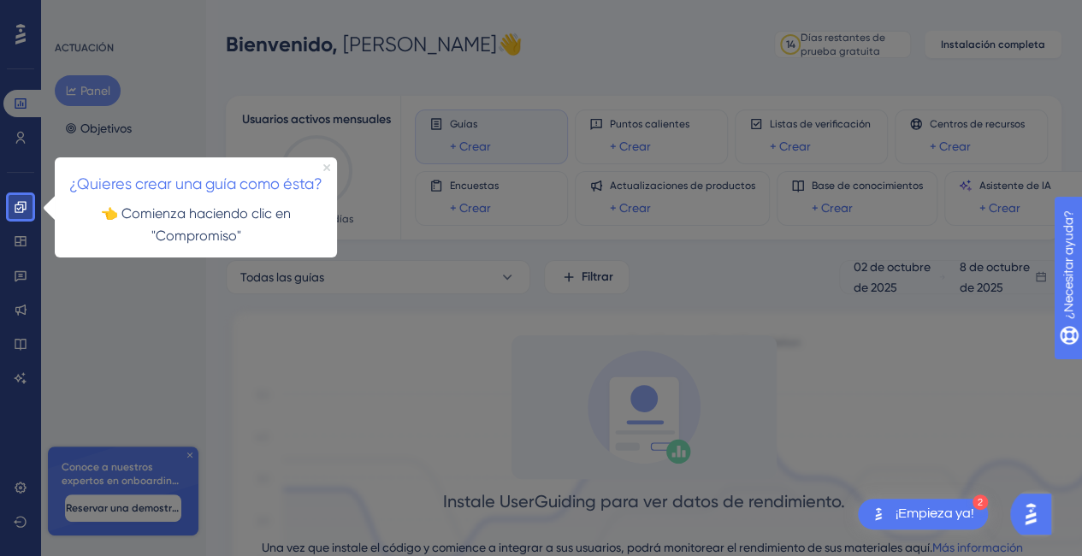
click at [323, 168] on icon "Cerrar vista previa" at bounding box center [326, 166] width 7 height 7
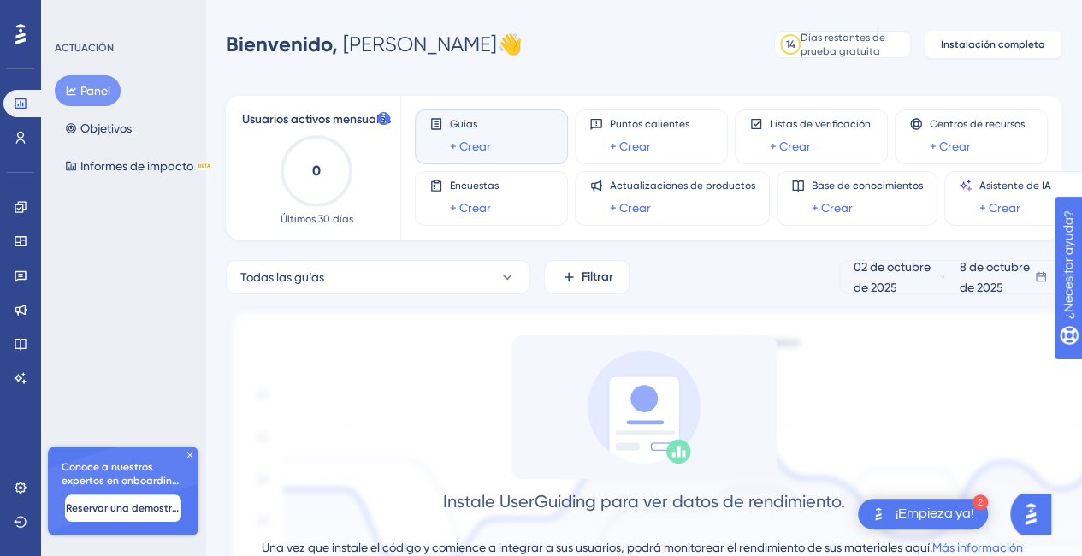
click at [479, 131] on div "Guías + Crear" at bounding box center [470, 136] width 41 height 39
click at [475, 148] on font "+ Crear" at bounding box center [470, 146] width 41 height 14
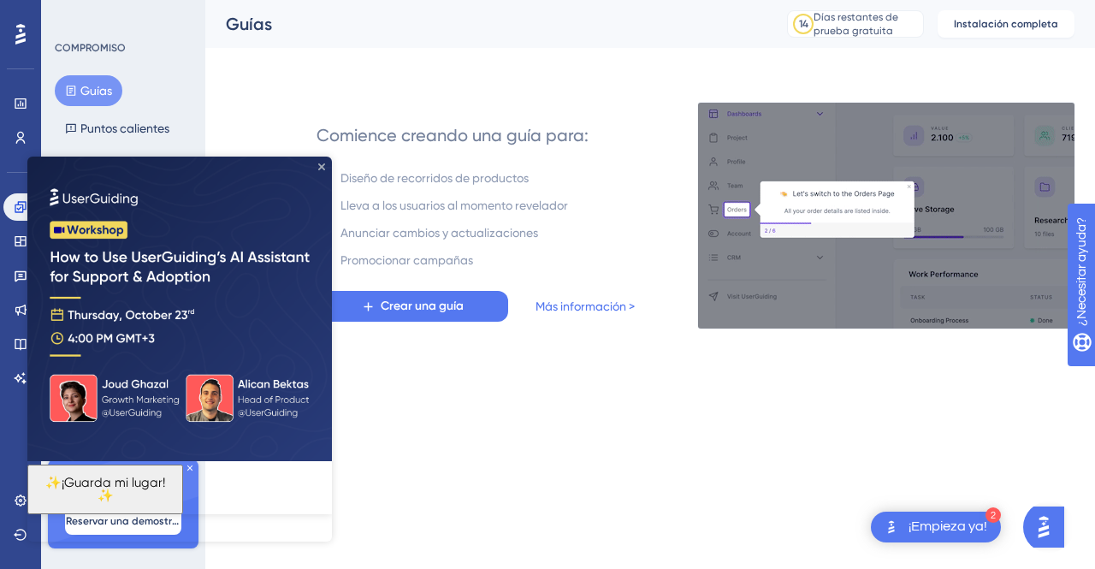
click at [318, 166] on icon "Cerrar vista previa" at bounding box center [321, 166] width 7 height 7
